Goal: Information Seeking & Learning: Learn about a topic

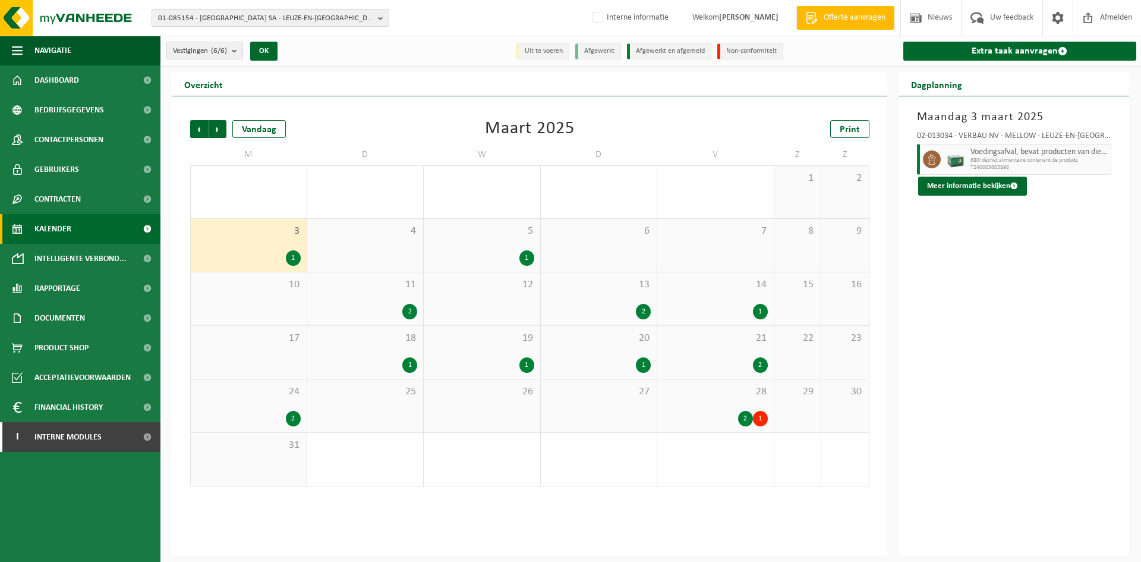
click at [202, 19] on span "01-085154 - VERBAU SA - LEUZE-EN-HAINAUT" at bounding box center [265, 19] width 215 height 18
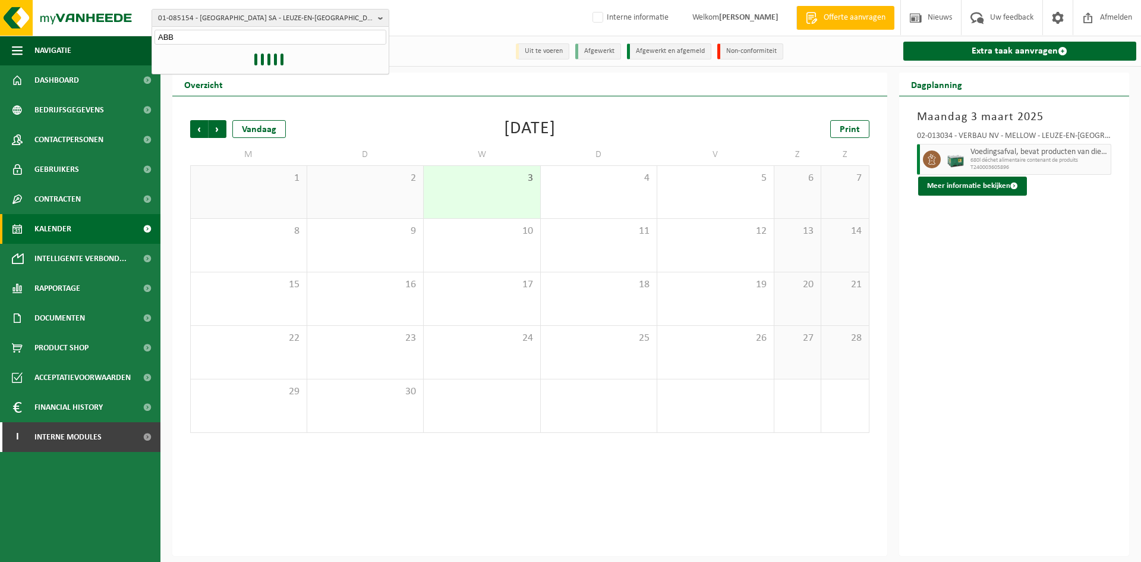
type input "ABB"
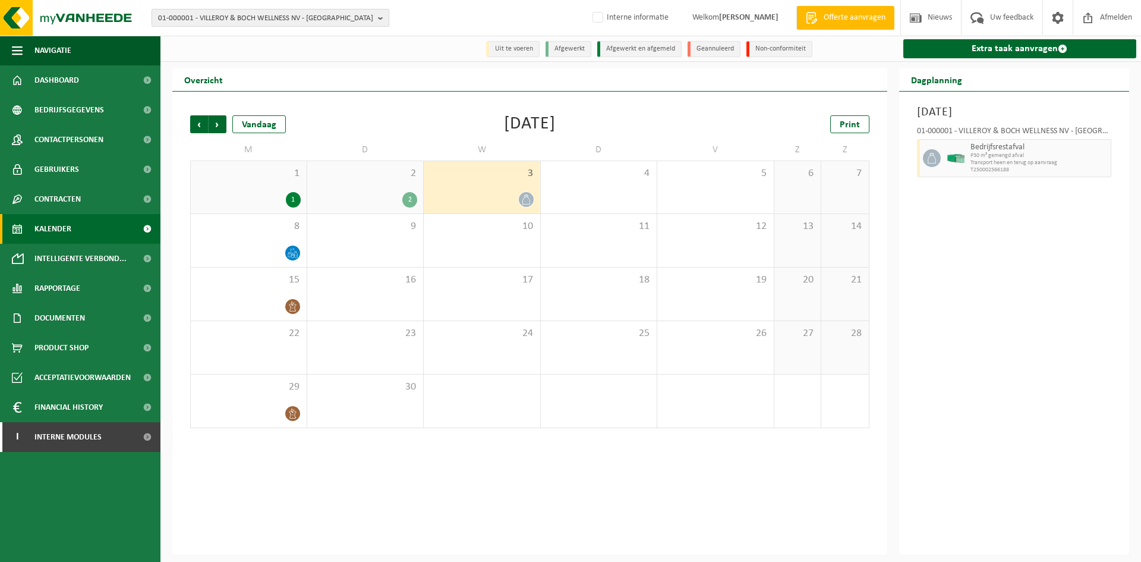
click at [196, 20] on span "01-000001 - VILLEROY & BOCH WELLNESS NV - [GEOGRAPHIC_DATA]" at bounding box center [265, 19] width 215 height 18
drag, startPoint x: 214, startPoint y: 38, endPoint x: 147, endPoint y: 28, distance: 67.9
click at [147, 28] on div "01-000001 - VILLEROY & BOCH WELLNESS NV - ROESELARE ABB houdeng 01-000001 - VIL…" at bounding box center [570, 18] width 1141 height 36
click at [184, 12] on span "01-000001 - VILLEROY & BOCH WELLNESS NV - [GEOGRAPHIC_DATA]" at bounding box center [265, 19] width 215 height 18
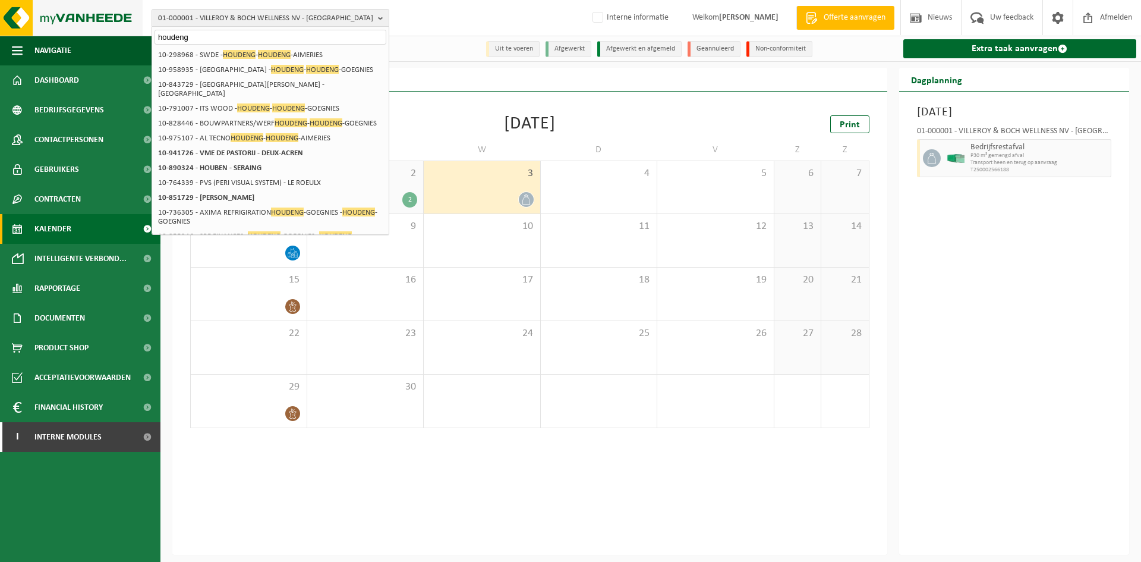
drag, startPoint x: 203, startPoint y: 34, endPoint x: 124, endPoint y: 34, distance: 79.1
click at [118, 36] on div "01-000001 - VILLEROY & BOCH WELLNESS NV - ROESELARE houdeng 01-000001 - VILLERO…" at bounding box center [570, 18] width 1141 height 36
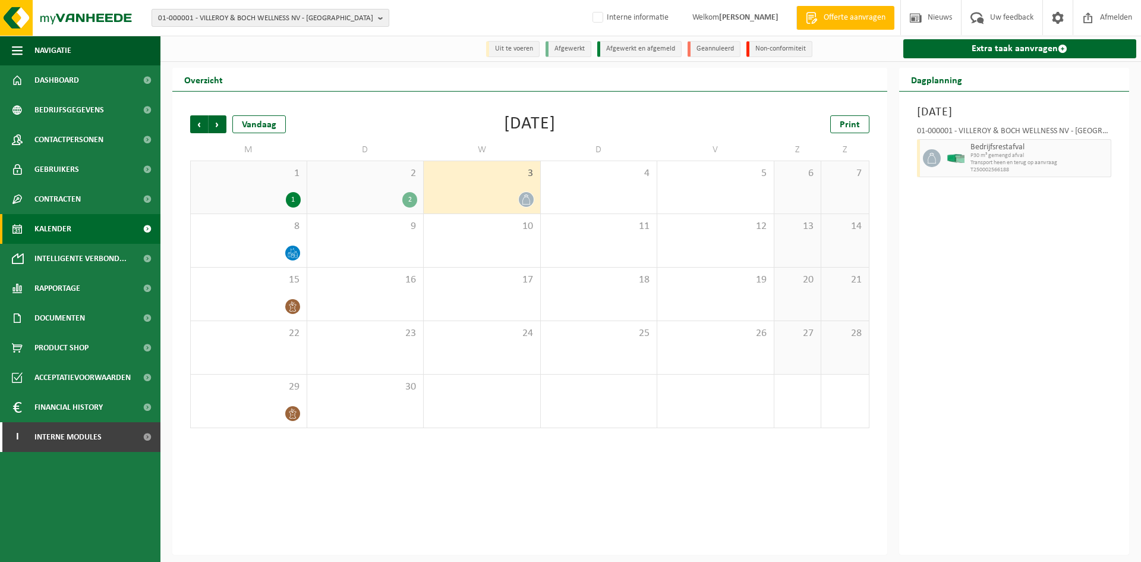
click at [226, 17] on span "01-000001 - VILLEROY & BOCH WELLNESS NV - ROESELARE" at bounding box center [265, 19] width 215 height 18
type input "A"
type input "Houdeng"
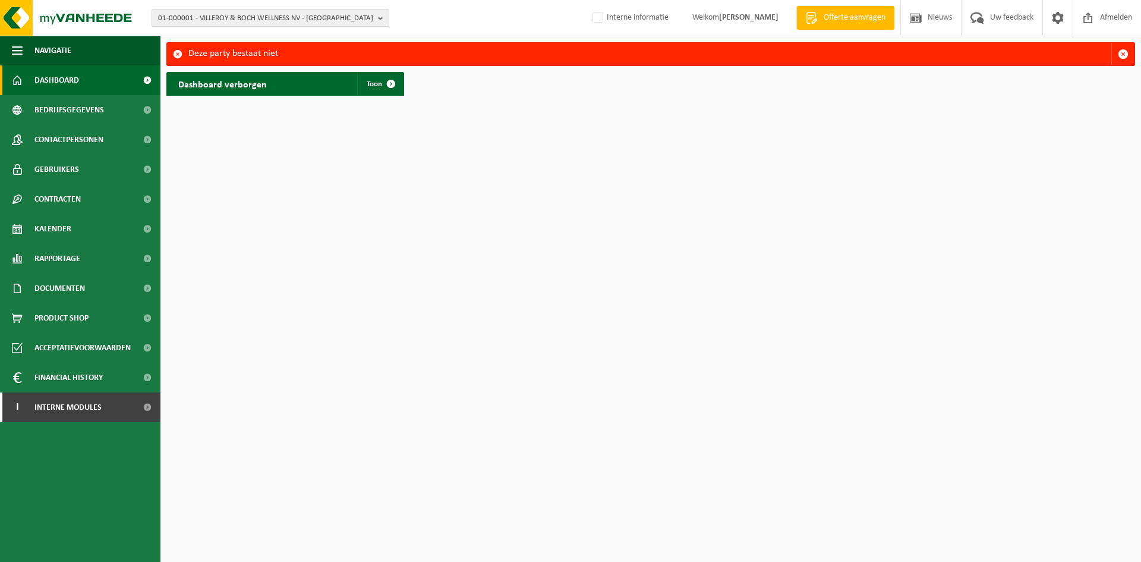
click at [194, 10] on span "01-000001 - VILLEROY & BOCH WELLNESS NV - [GEOGRAPHIC_DATA]" at bounding box center [265, 19] width 215 height 18
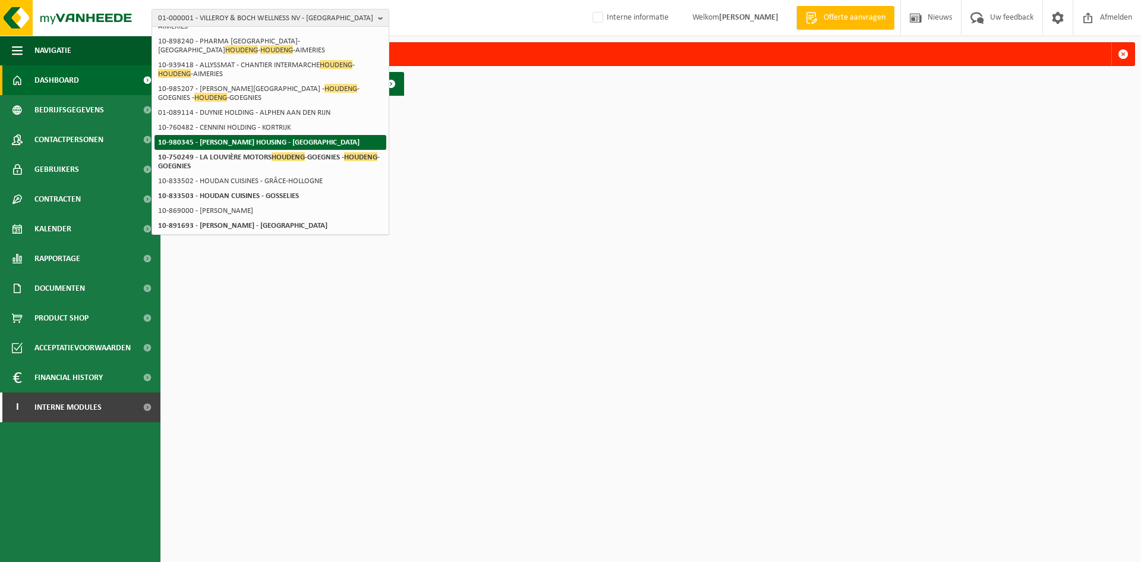
scroll to position [267, 0]
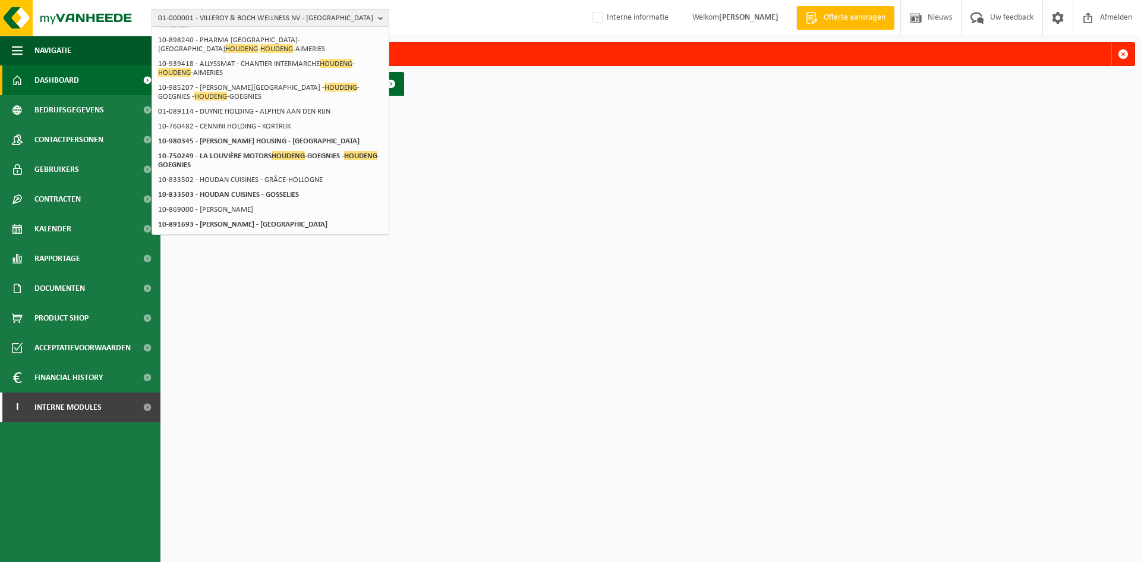
type input "houdeng"
click at [166, 16] on span "01-000001 - VILLEROY & BOCH WELLNESS NV - ROESELARE" at bounding box center [265, 19] width 215 height 18
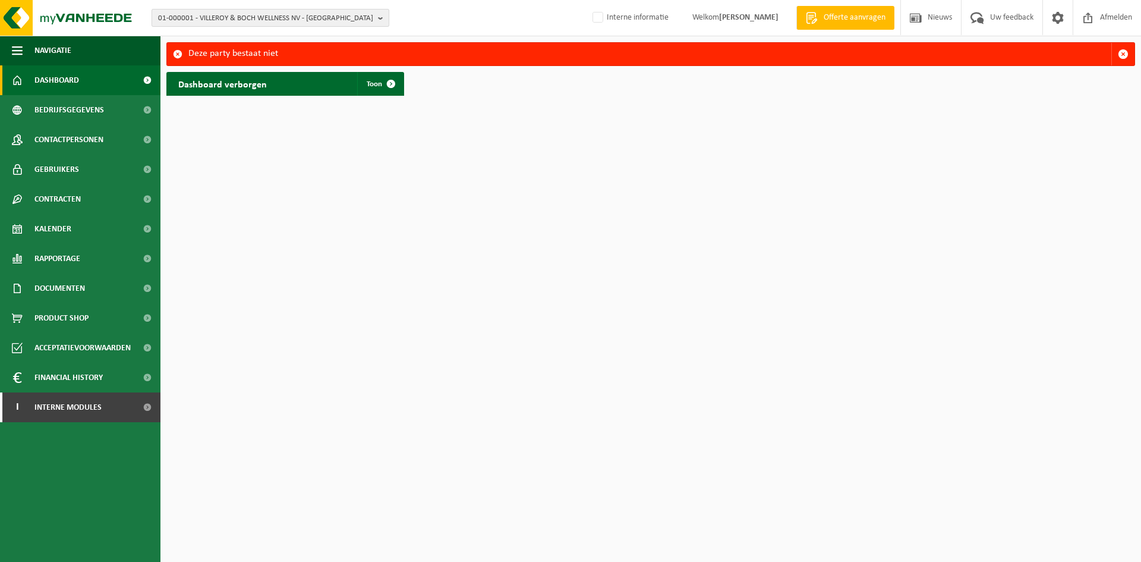
click at [166, 16] on span "01-000001 - VILLEROY & BOCH WELLNESS NV - ROESELARE" at bounding box center [265, 19] width 215 height 18
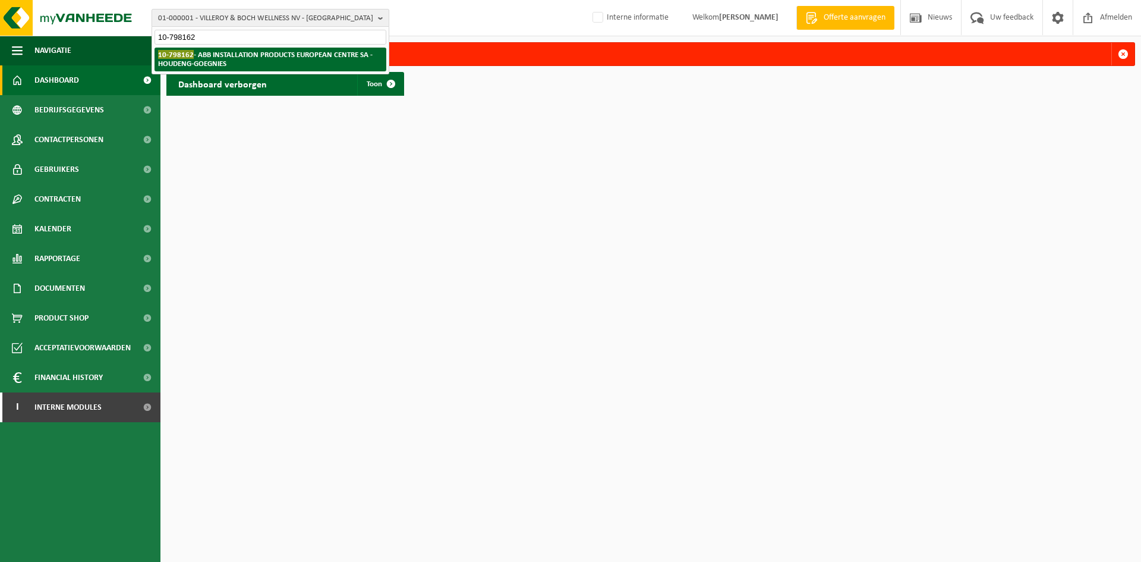
type input "10-798162"
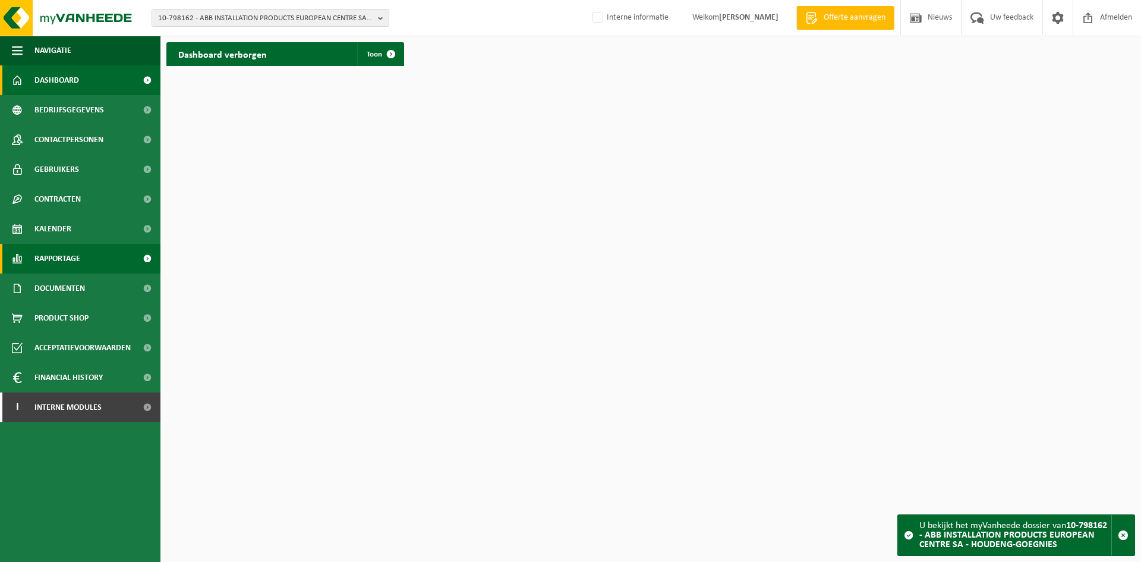
click at [80, 272] on span "Rapportage" at bounding box center [57, 259] width 46 height 30
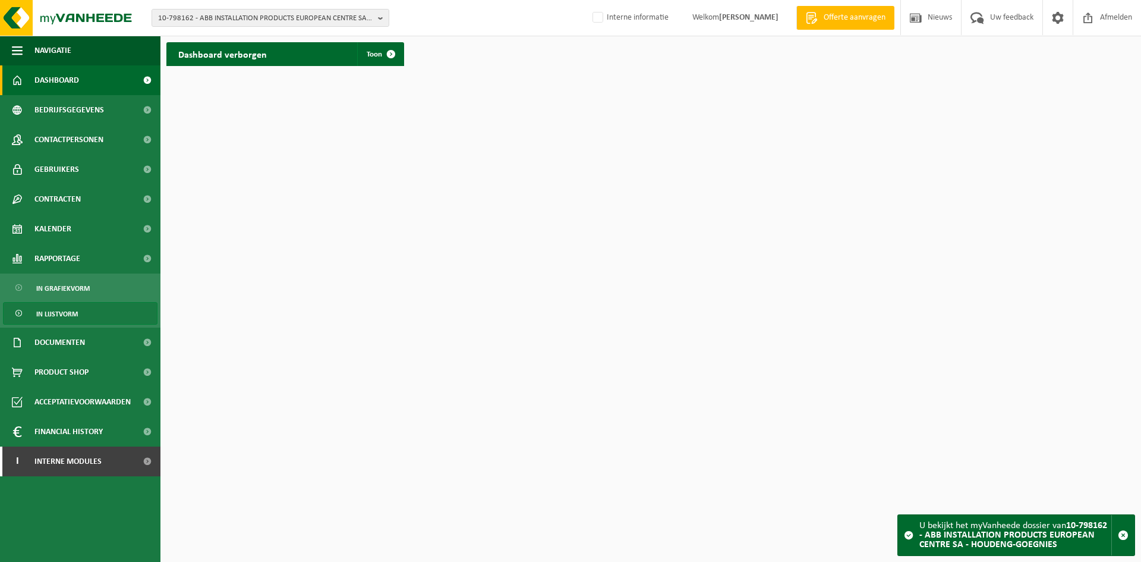
click at [65, 314] on span "In lijstvorm" at bounding box center [57, 314] width 42 height 23
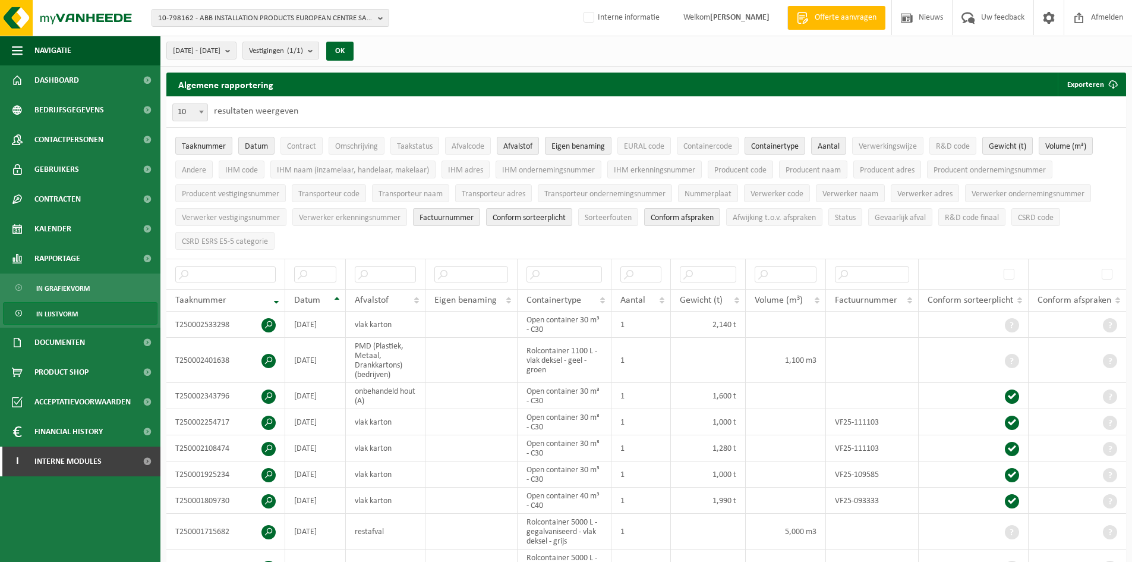
click at [1048, 17] on span at bounding box center [1049, 17] width 18 height 35
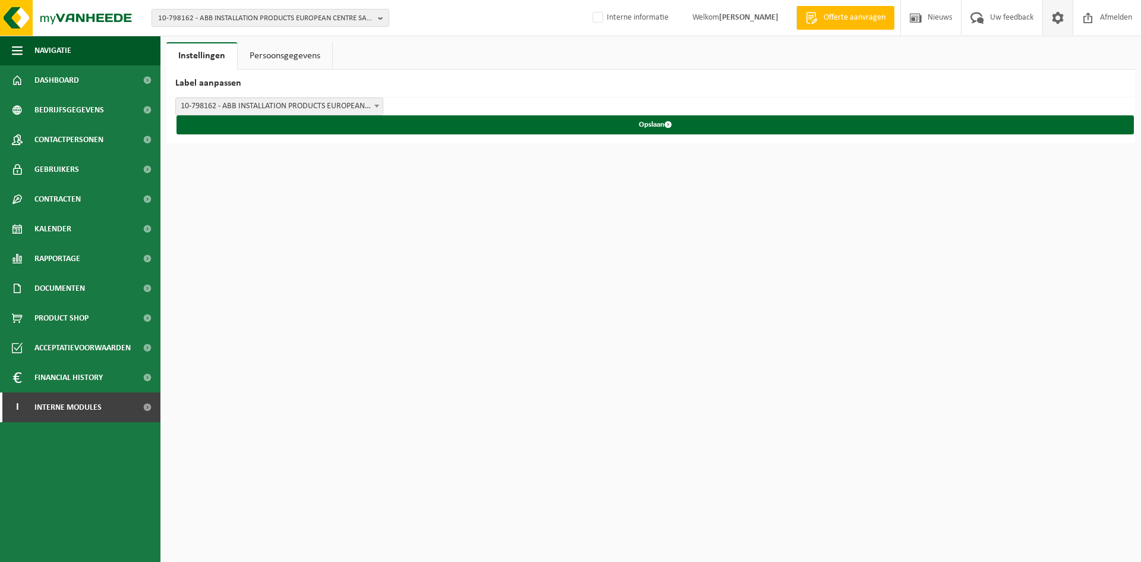
click at [274, 56] on link "Persoonsgegevens" at bounding box center [285, 55] width 95 height 27
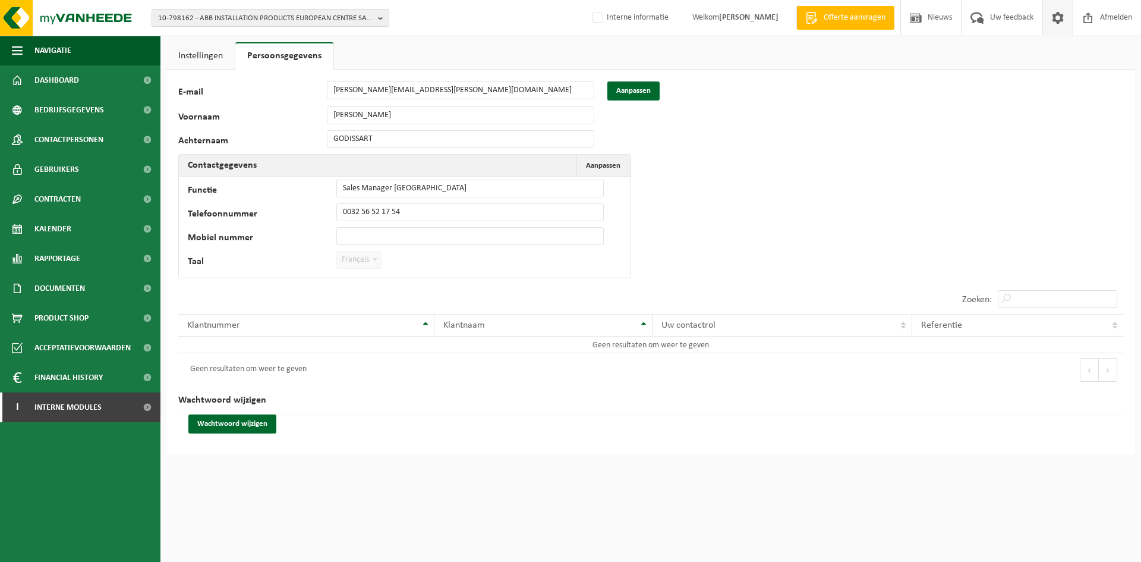
click at [200, 57] on link "Instellingen" at bounding box center [200, 55] width 68 height 27
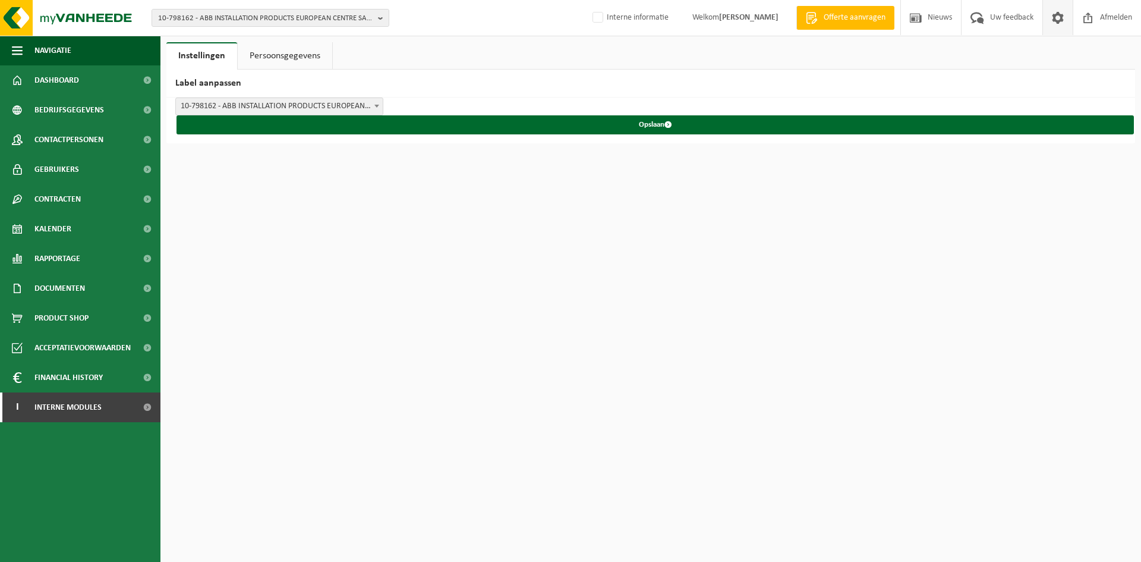
click at [229, 82] on h2 "Label aanpassen" at bounding box center [650, 84] width 969 height 28
click at [220, 84] on h2 "Label aanpassen" at bounding box center [650, 84] width 969 height 28
click at [229, 106] on span "10-798162 - ABB INSTALLATION PRODUCTS EUROPEAN CENTRE SA - HOUDENG-GOEGNIES" at bounding box center [279, 106] width 207 height 17
click at [503, 69] on ul "Instellingen Persoonsgegevens" at bounding box center [650, 55] width 969 height 27
click at [80, 266] on span "Rapportage" at bounding box center [57, 259] width 46 height 30
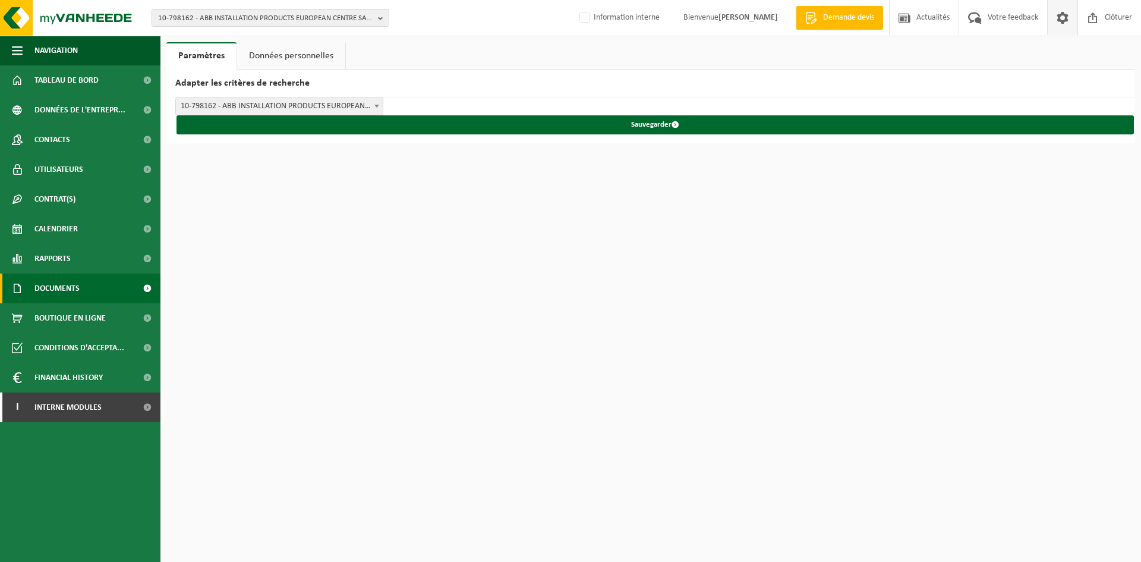
click at [65, 289] on span "Documents" at bounding box center [56, 288] width 45 height 30
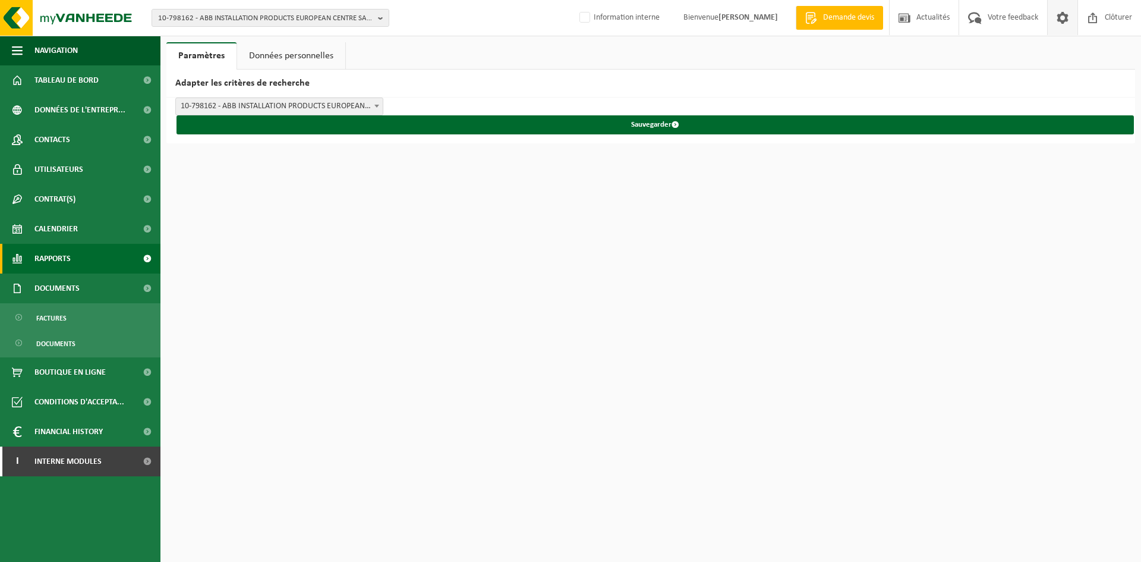
click at [100, 250] on link "Rapports" at bounding box center [80, 259] width 160 height 30
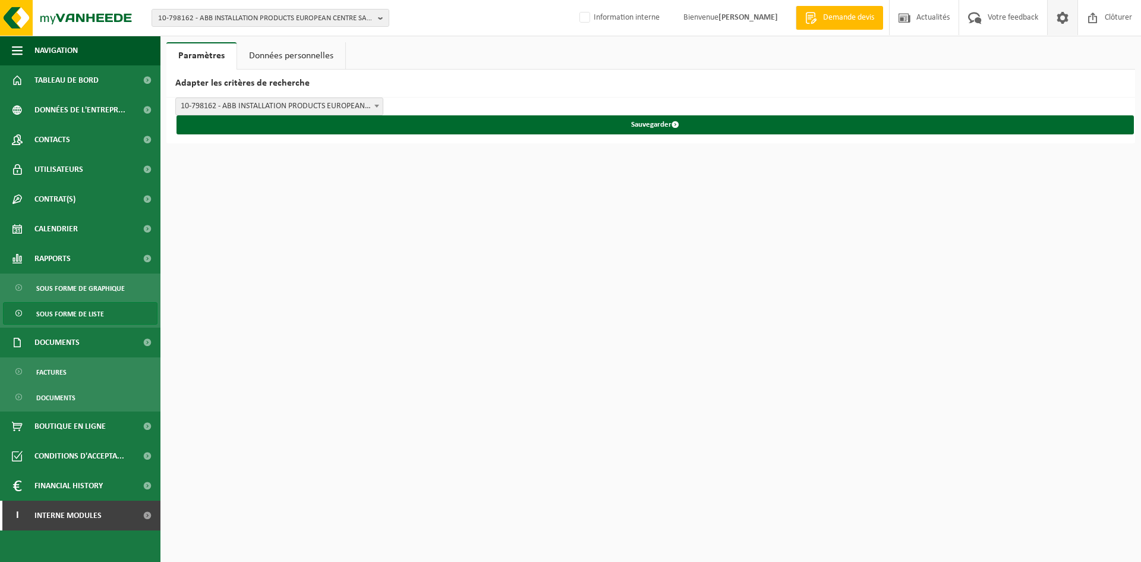
click at [59, 316] on span "Sous forme de liste" at bounding box center [70, 314] width 68 height 23
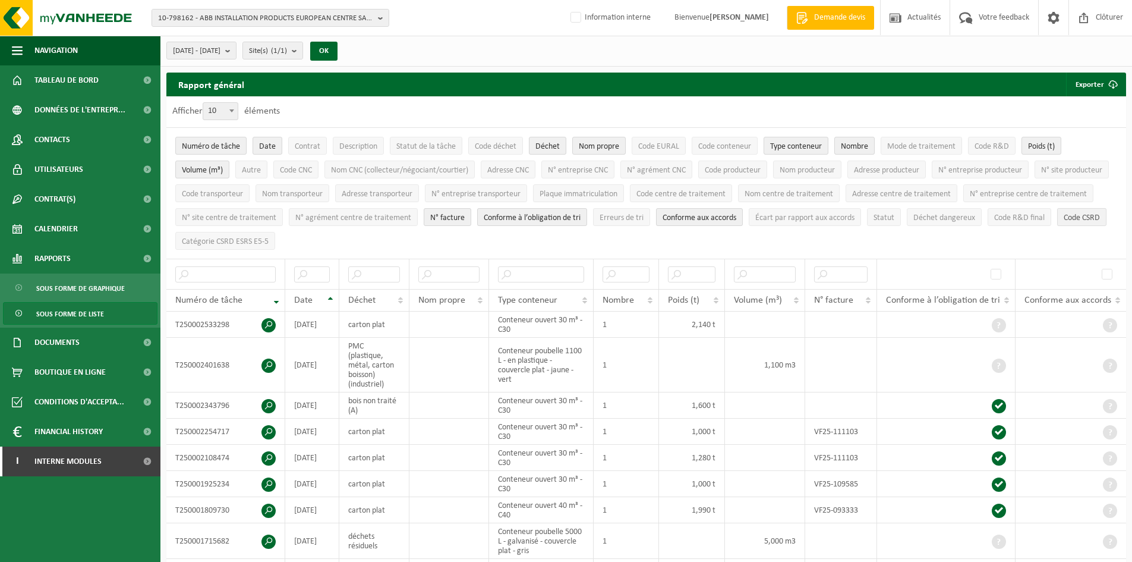
click at [1064, 222] on span "Code CSRD" at bounding box center [1082, 217] width 36 height 9
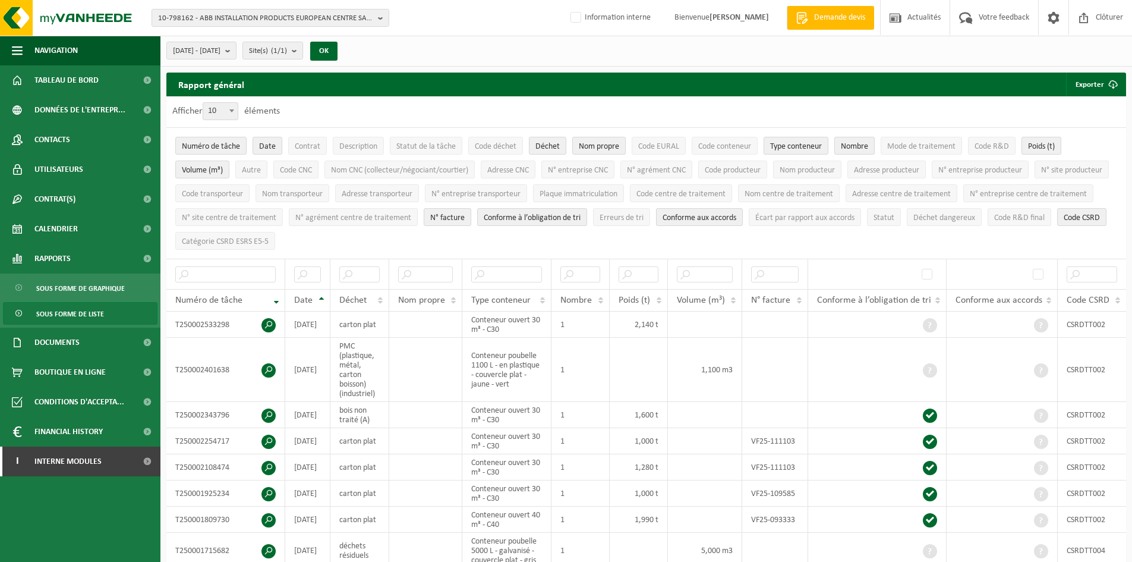
click at [985, 229] on li "Code R&D final" at bounding box center [1020, 217] width 70 height 24
click at [988, 226] on button "Code R&D final" at bounding box center [1020, 217] width 64 height 18
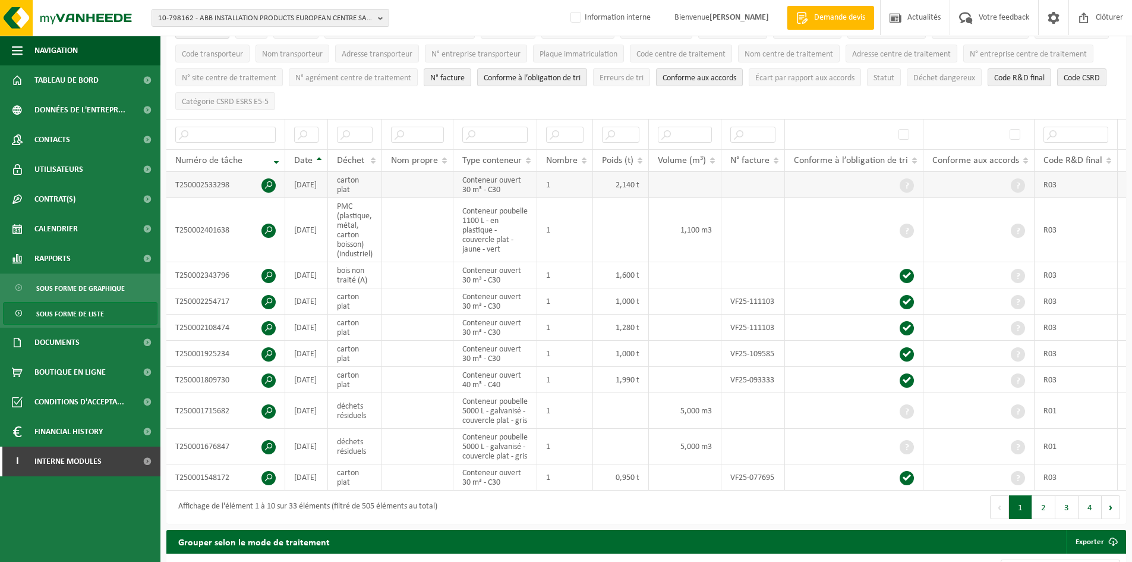
scroll to position [119, 0]
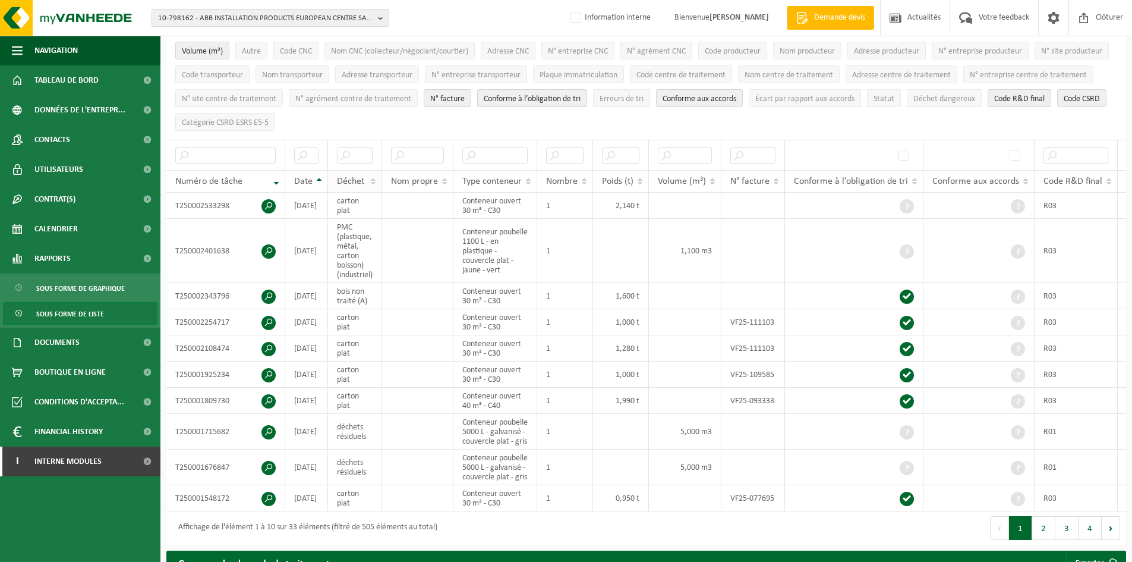
click at [374, 179] on th "Déchet" at bounding box center [355, 181] width 54 height 23
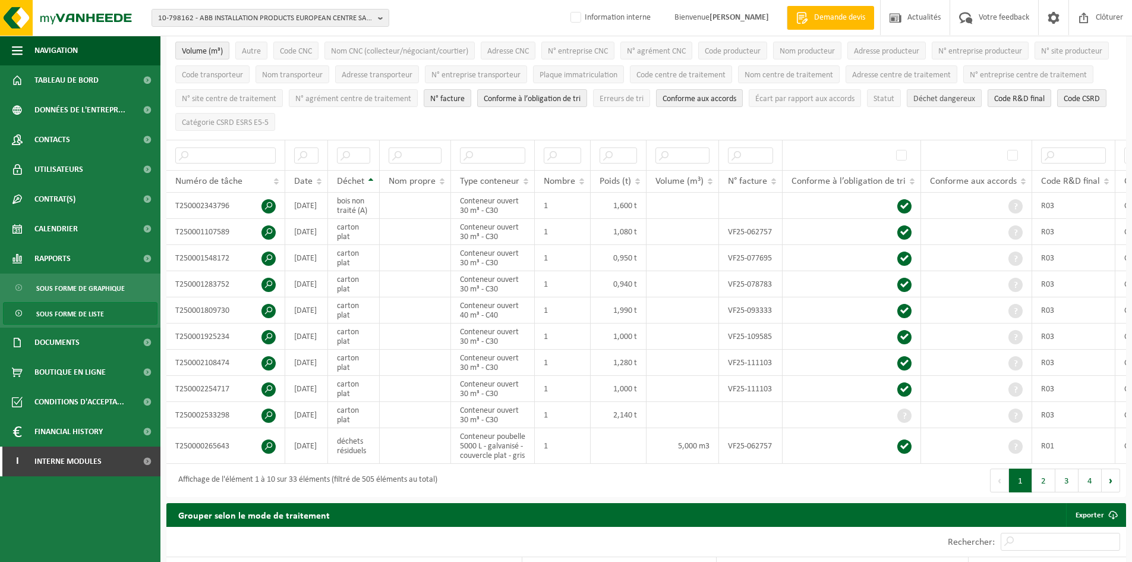
click at [907, 107] on button "Déchet dangereux" at bounding box center [944, 98] width 75 height 18
click at [373, 175] on th "Déchet" at bounding box center [354, 181] width 52 height 23
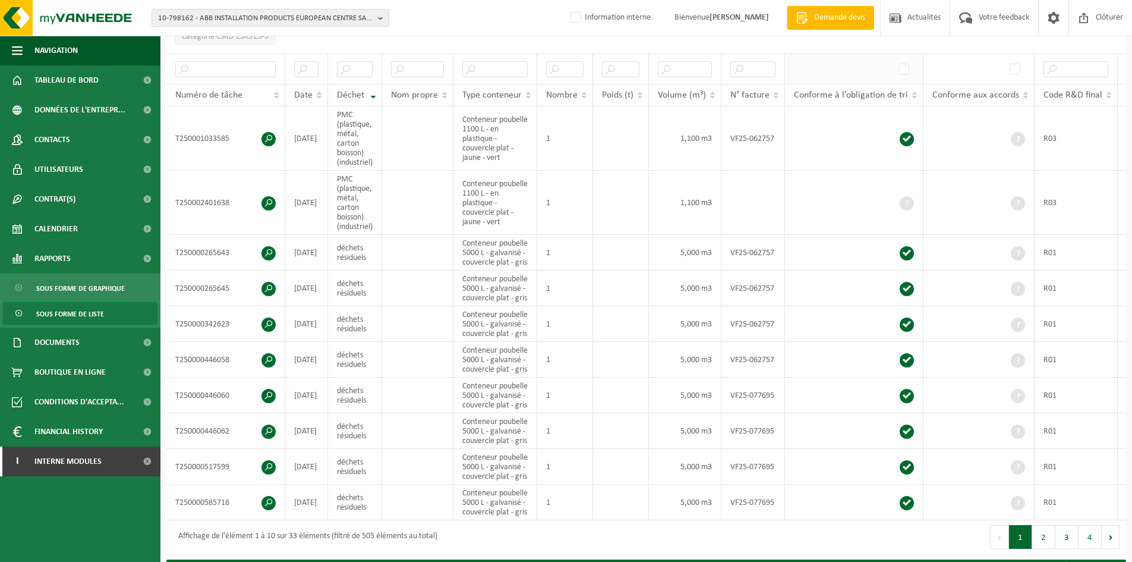
scroll to position [357, 0]
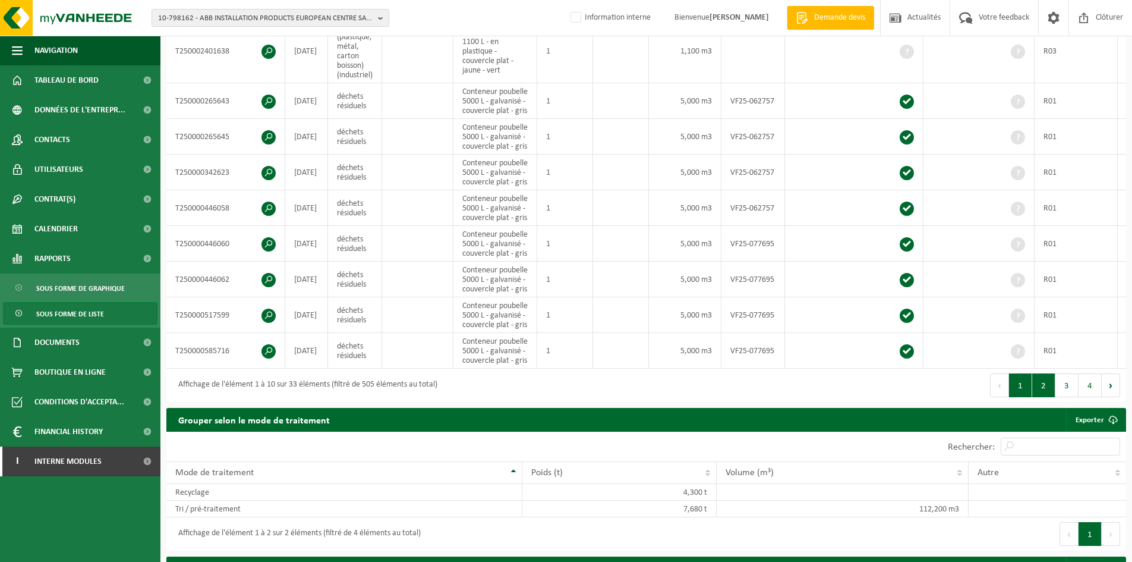
click at [1035, 397] on button "2" at bounding box center [1043, 385] width 23 height 24
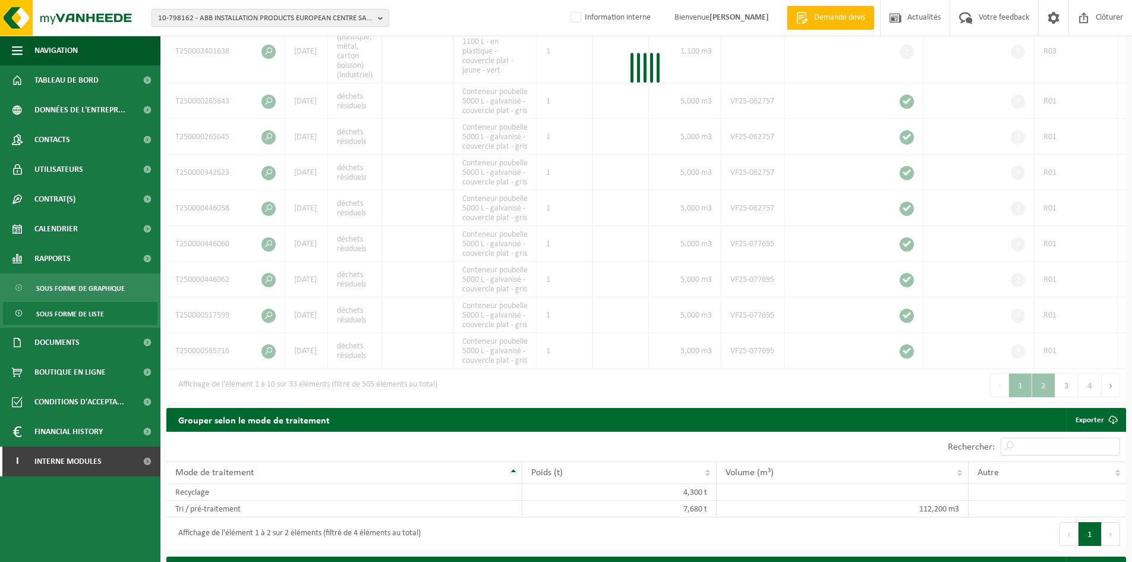
scroll to position [338, 0]
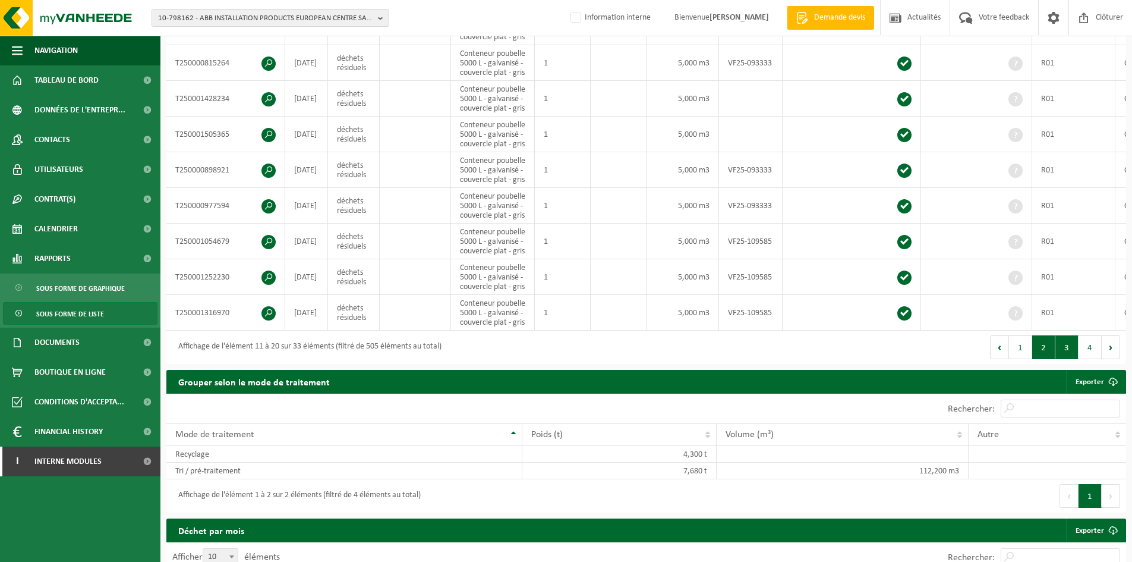
click at [1065, 359] on button "3" at bounding box center [1067, 347] width 23 height 24
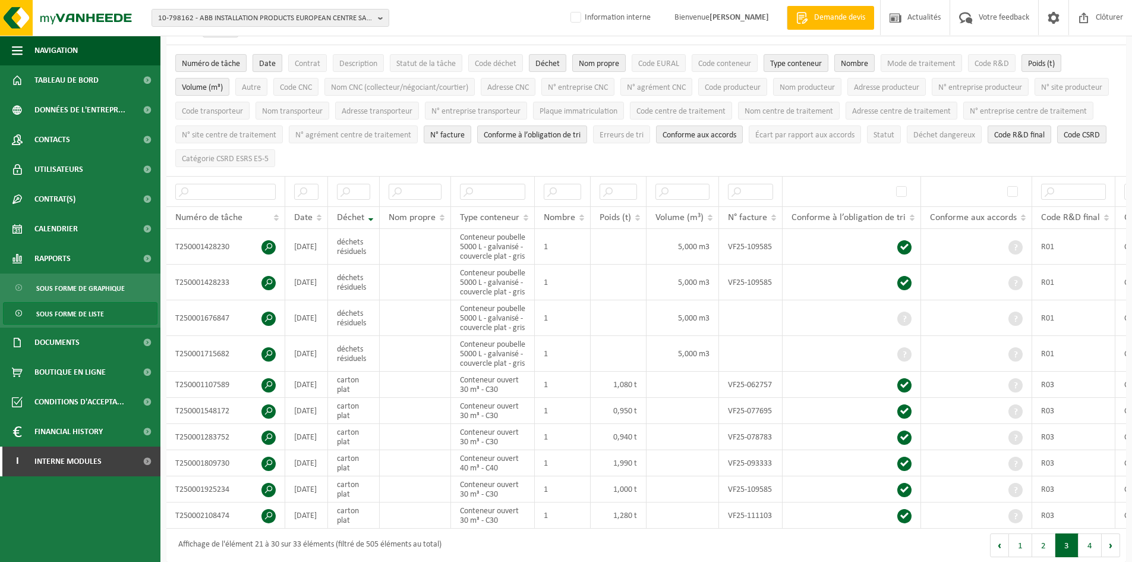
scroll to position [0, 0]
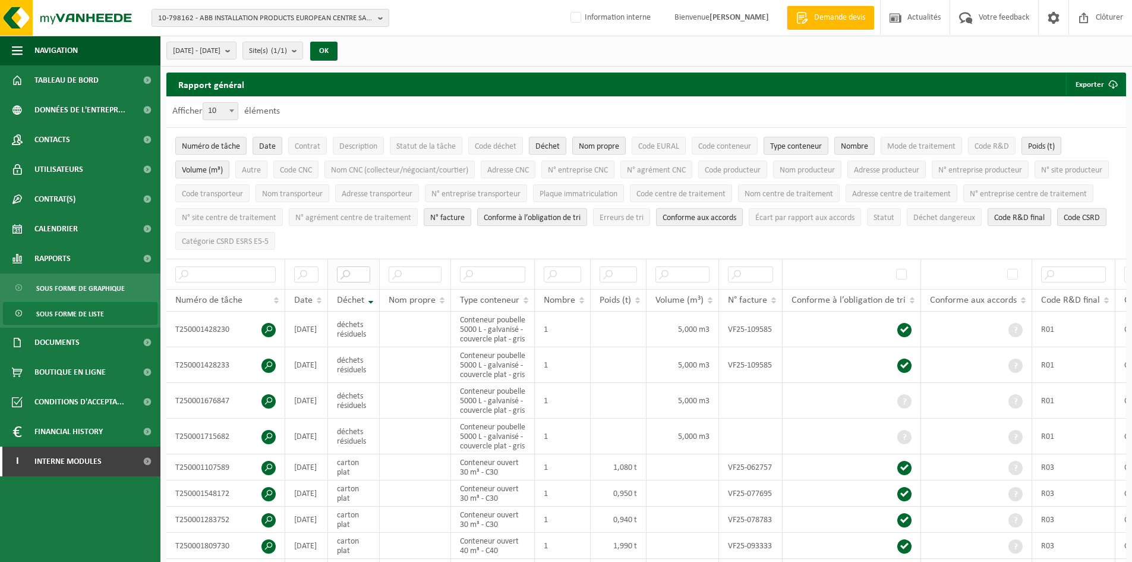
click at [354, 269] on input "text" at bounding box center [353, 274] width 33 height 16
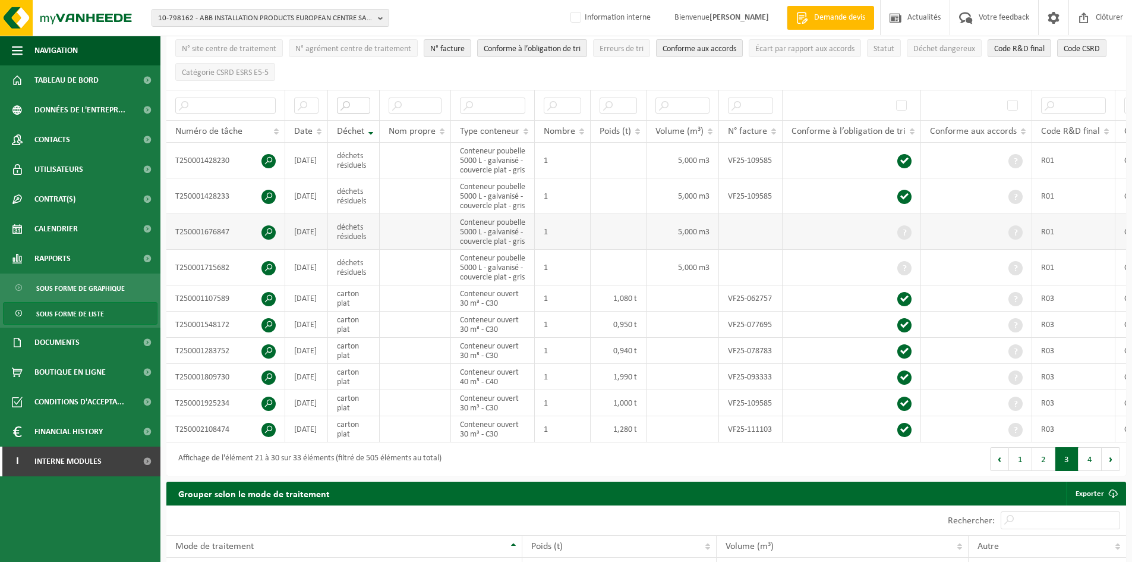
scroll to position [238, 0]
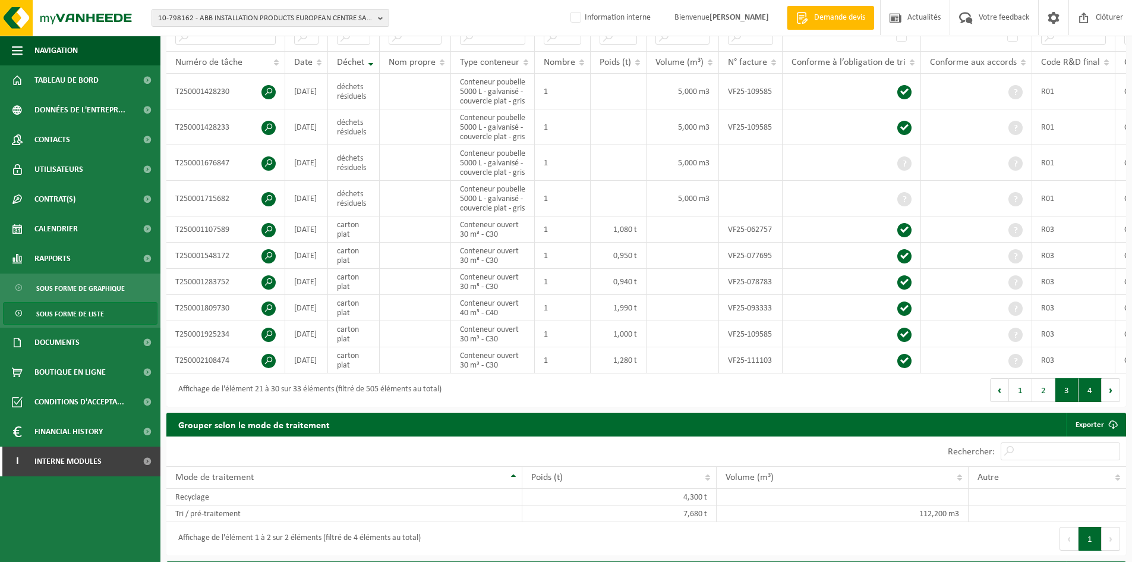
click at [1081, 402] on button "4" at bounding box center [1090, 390] width 23 height 24
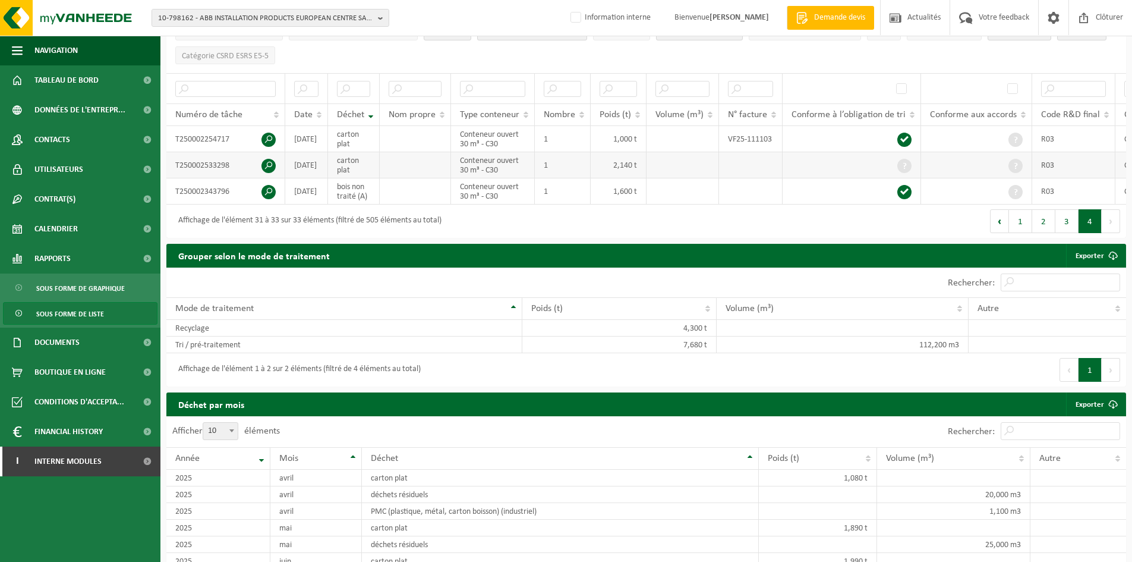
scroll to position [119, 0]
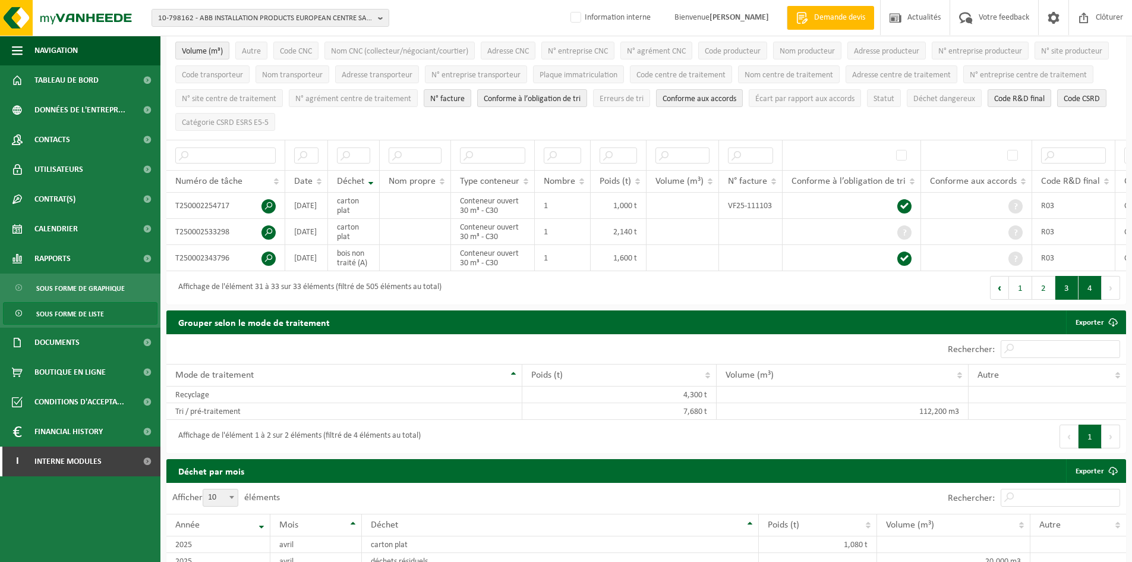
click at [1064, 295] on button "3" at bounding box center [1067, 288] width 23 height 24
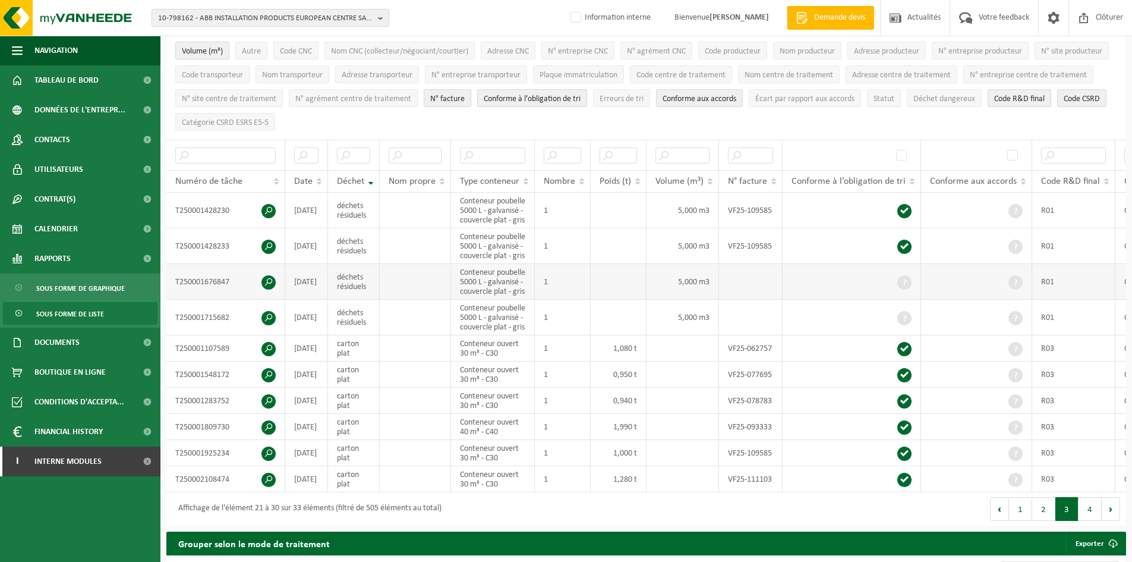
scroll to position [0, 0]
